Goal: Task Accomplishment & Management: Use online tool/utility

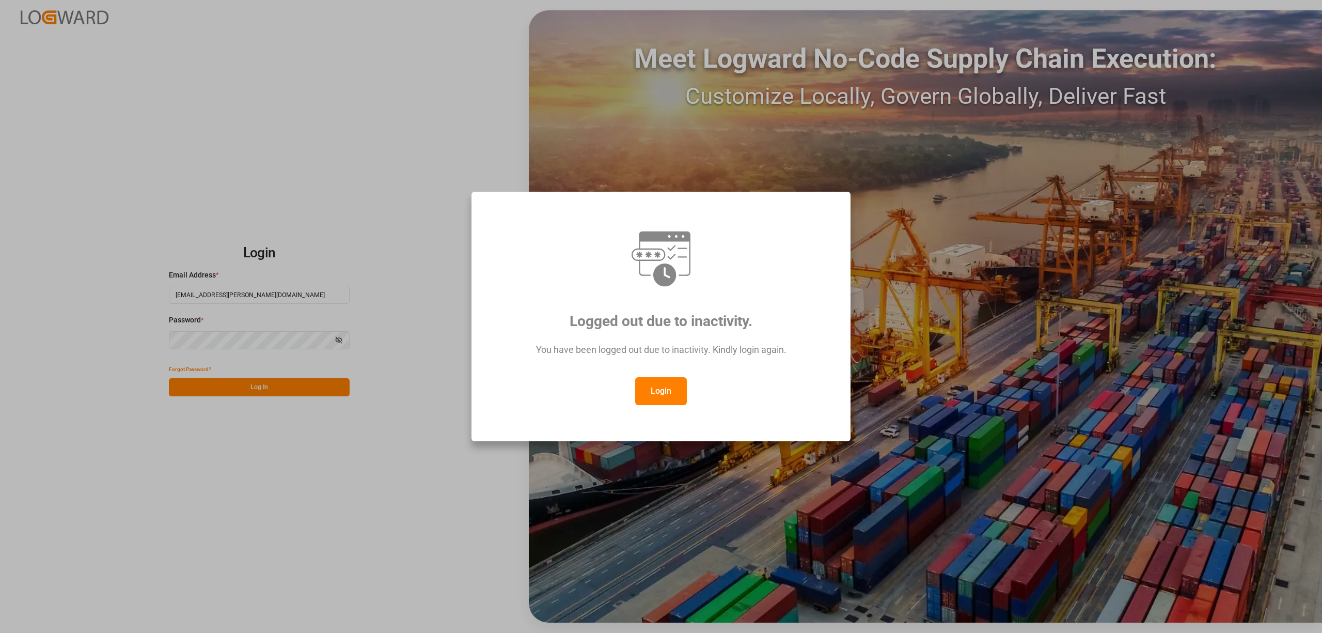
click at [660, 389] on button "Login" at bounding box center [661, 391] width 52 height 28
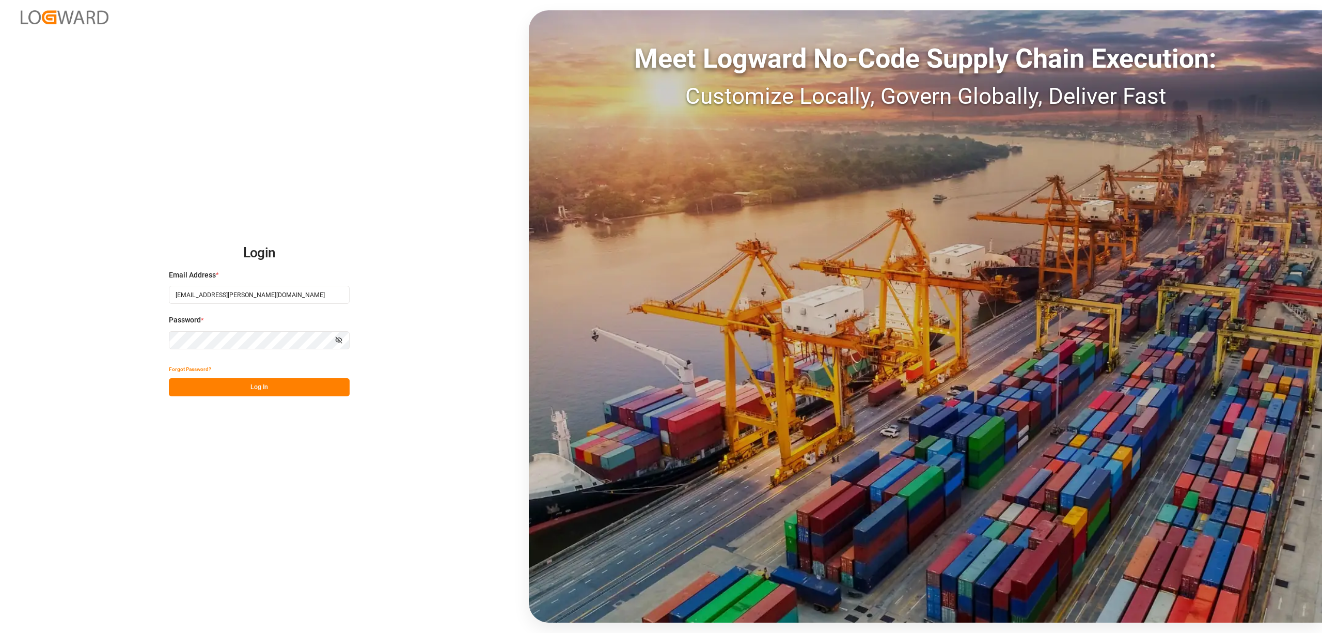
click at [276, 371] on div "Forgot Password?" at bounding box center [259, 369] width 181 height 18
click at [268, 385] on button "Log In" at bounding box center [259, 387] width 181 height 18
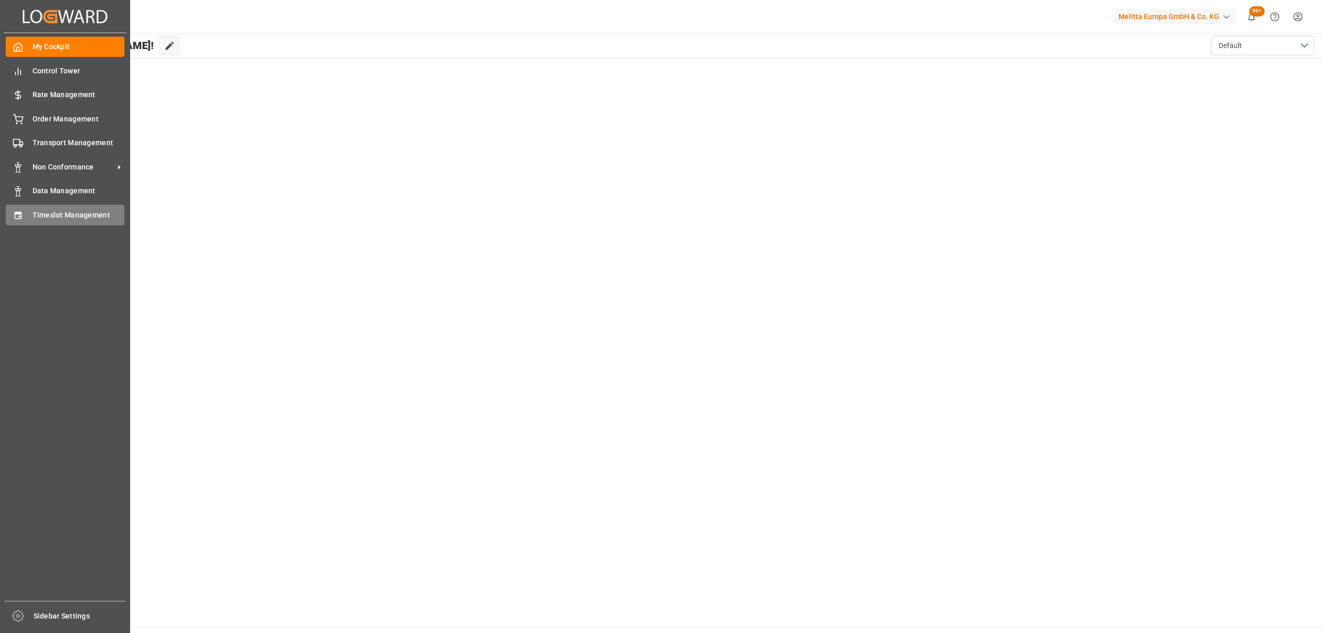
click at [17, 218] on icon at bounding box center [18, 215] width 10 height 10
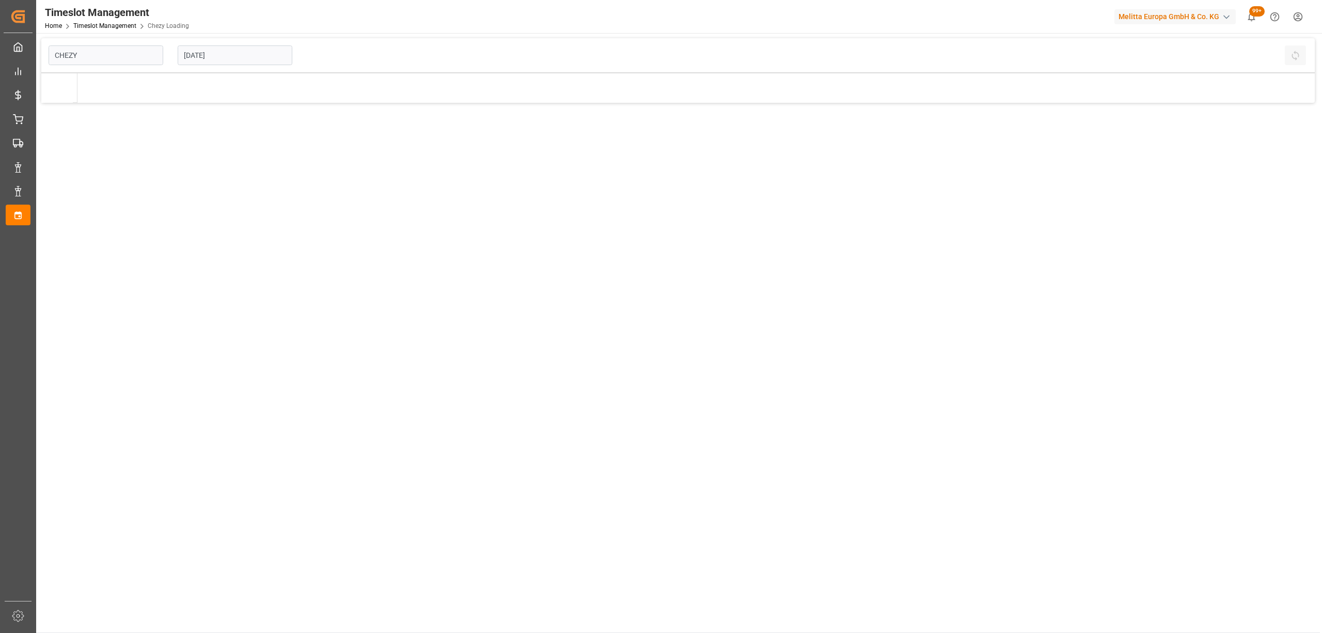
type input "Chezy Loading"
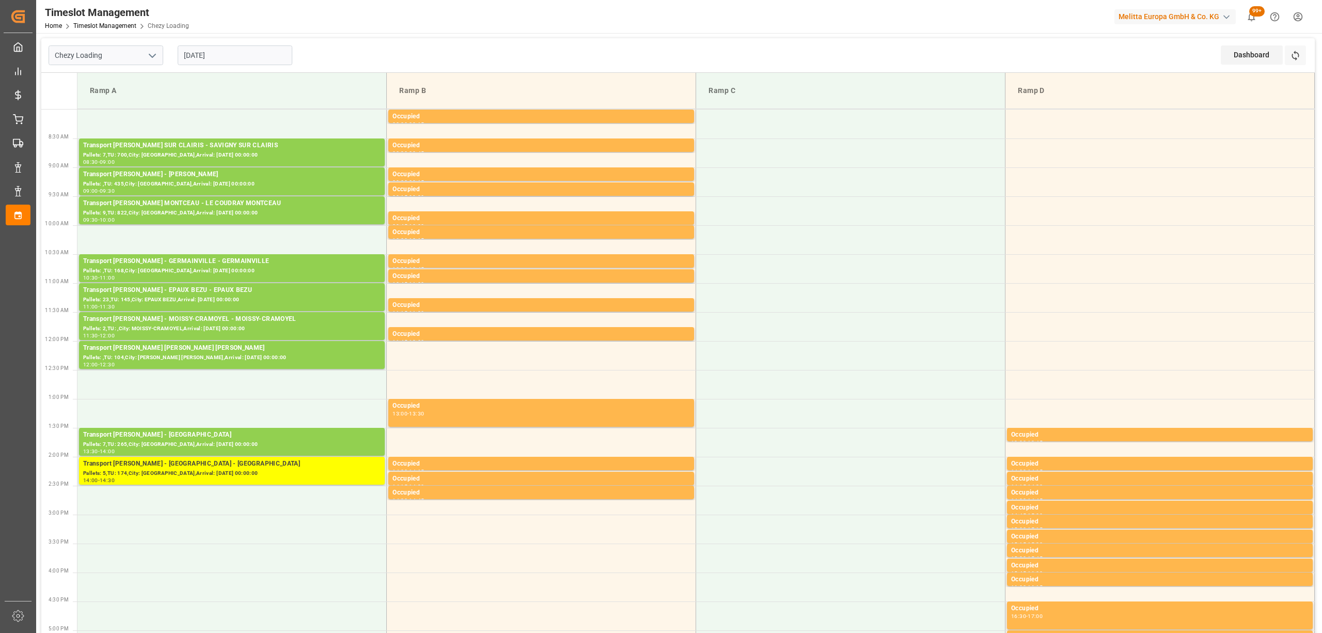
click at [439, 44] on div "Chezy Loading [DATE] Dashboard View Dashboard Refresh Time Slots" at bounding box center [678, 55] width 1274 height 35
